Goal: Navigation & Orientation: Find specific page/section

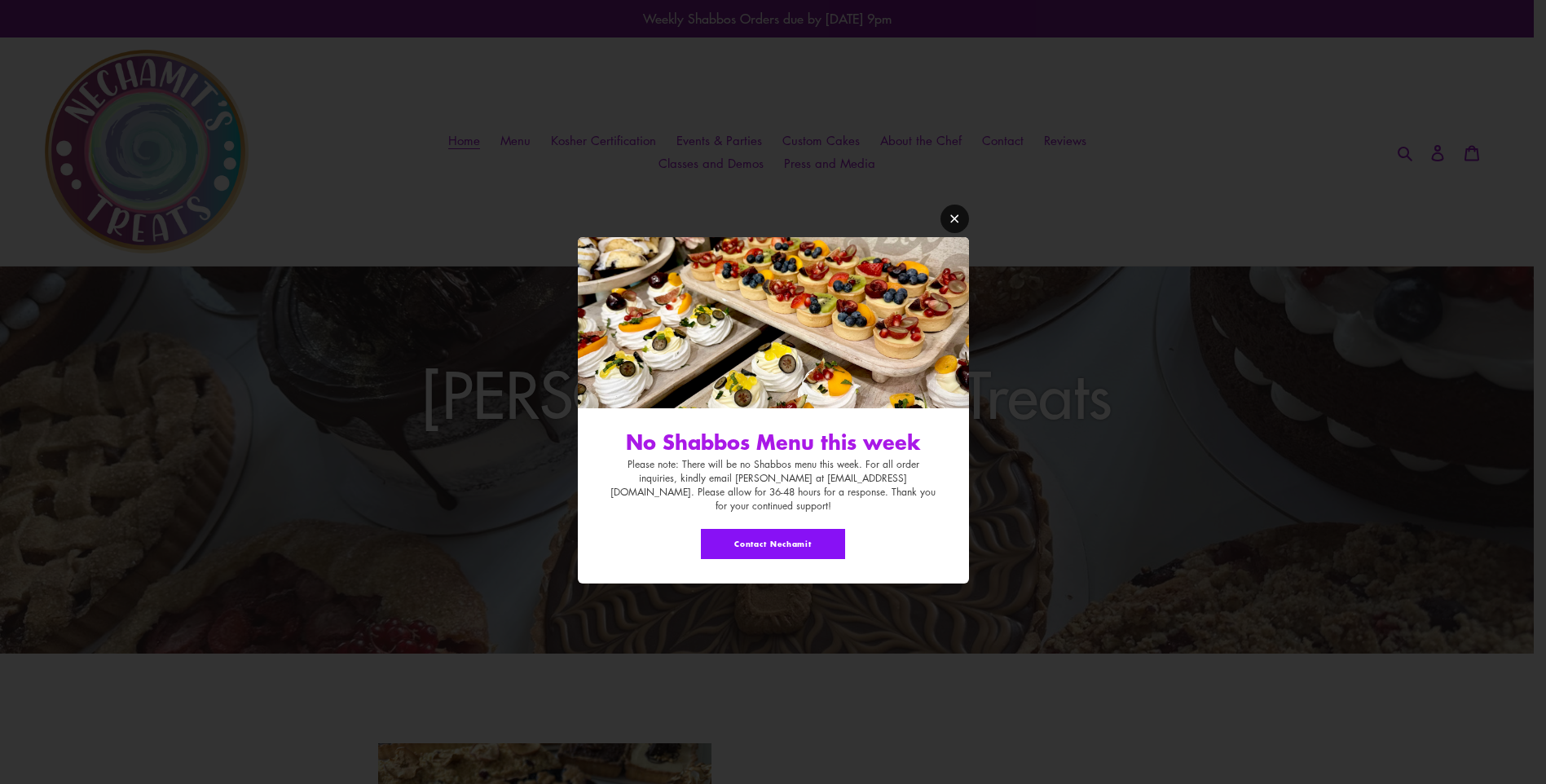
click at [955, 223] on icon "Modal window" at bounding box center [954, 218] width 8 height 8
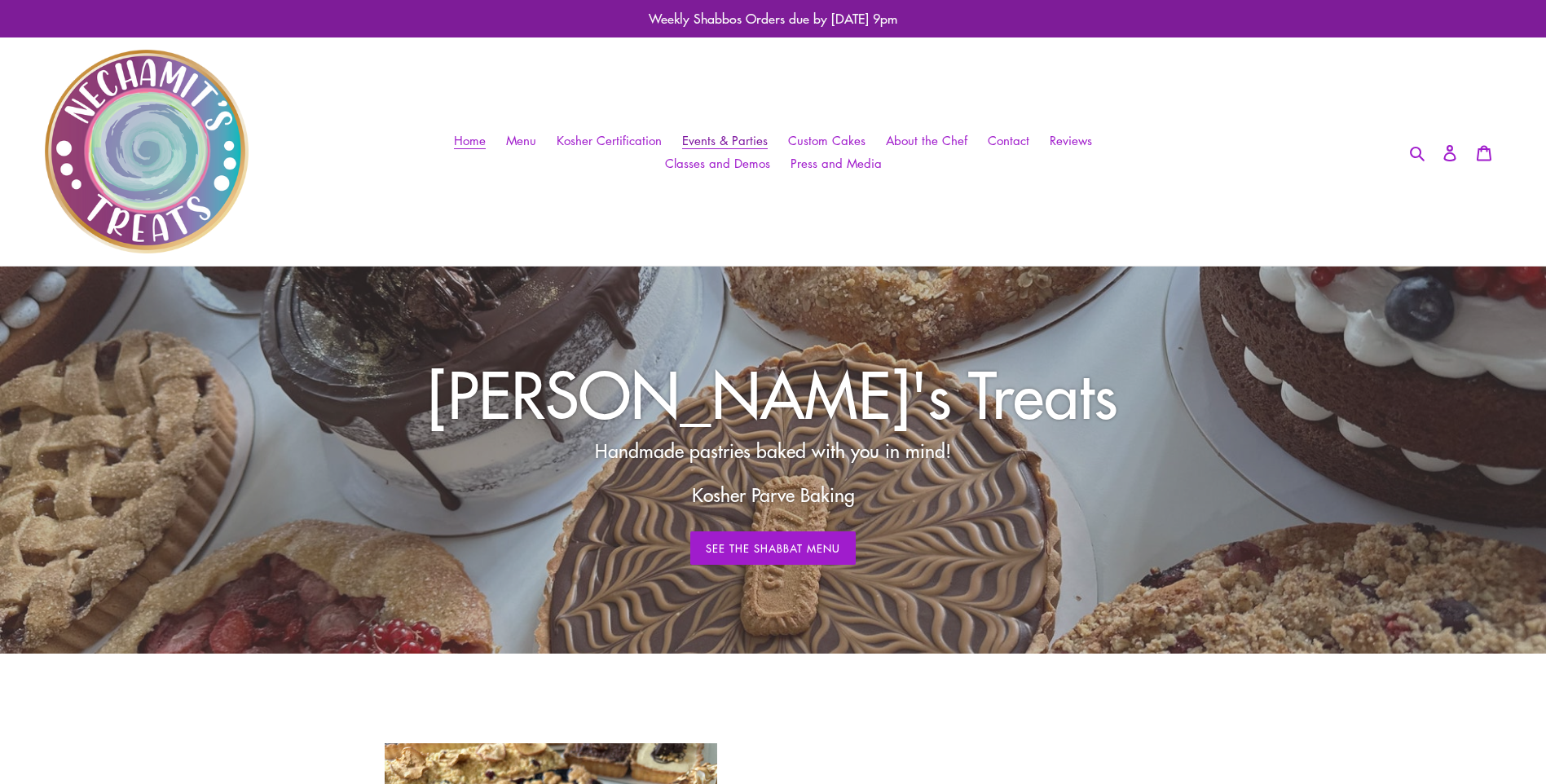
click at [693, 137] on span "Events & Parties" at bounding box center [724, 140] width 85 height 17
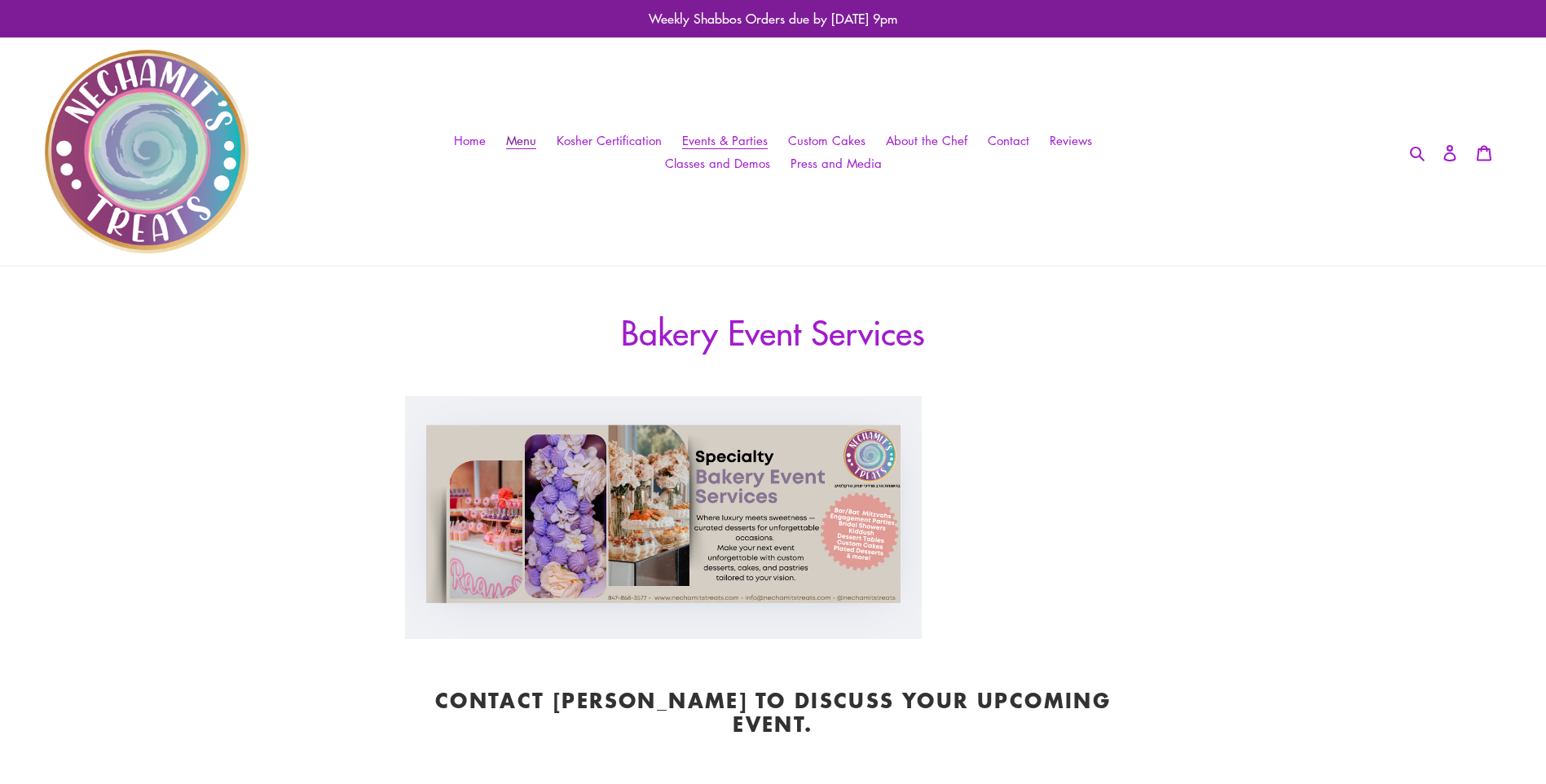
click at [527, 142] on span "Menu" at bounding box center [521, 140] width 30 height 17
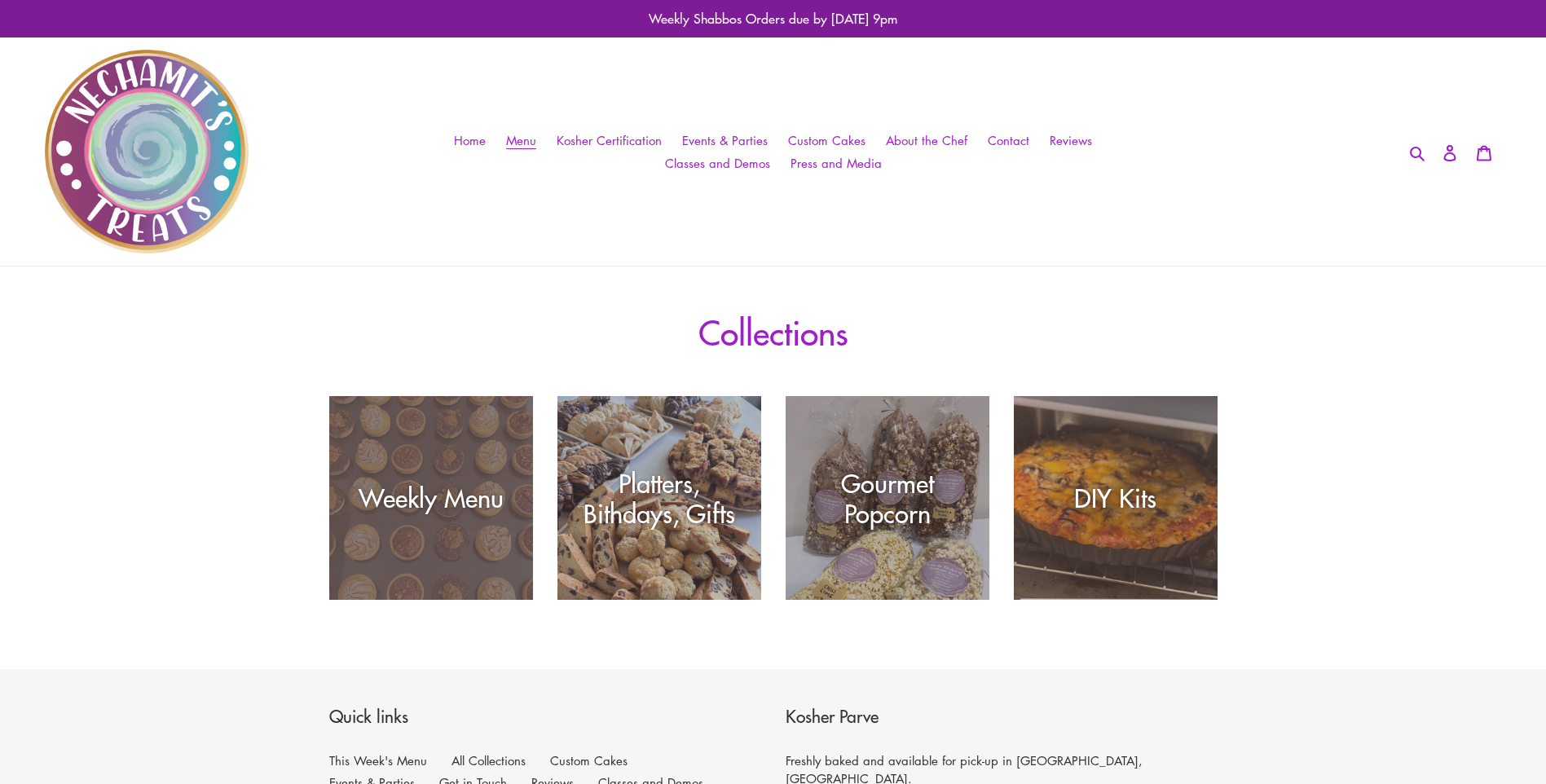
click at [493, 600] on div "Weekly Menu" at bounding box center [431, 600] width 203 height 0
